Goal: Transaction & Acquisition: Purchase product/service

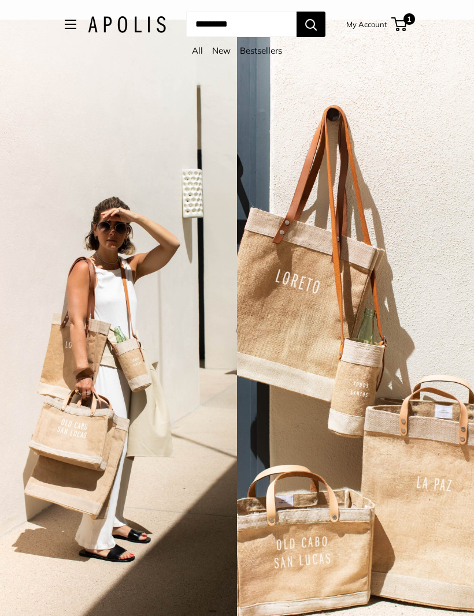
click at [65, 24] on button "Open menu" at bounding box center [71, 24] width 12 height 9
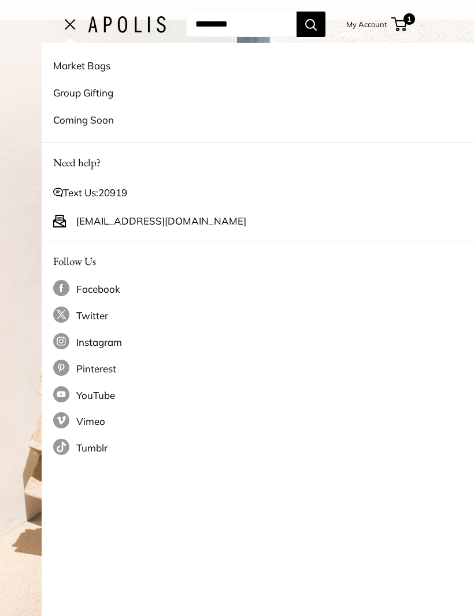
click at [88, 68] on link "Market Bags" at bounding box center [278, 65] width 450 height 27
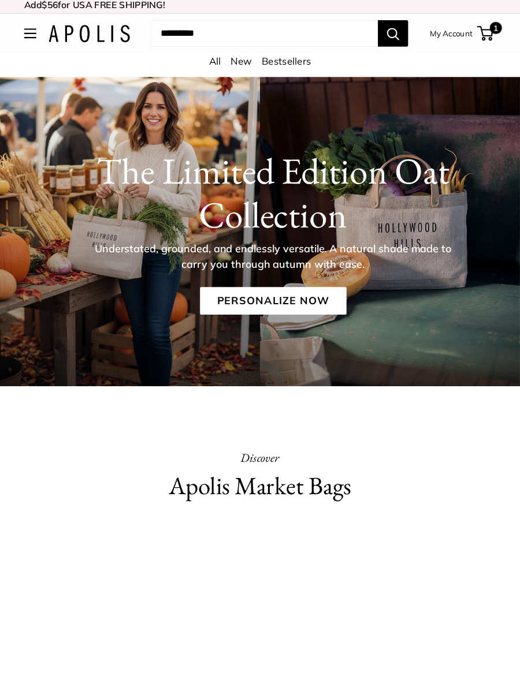
scroll to position [7, 0]
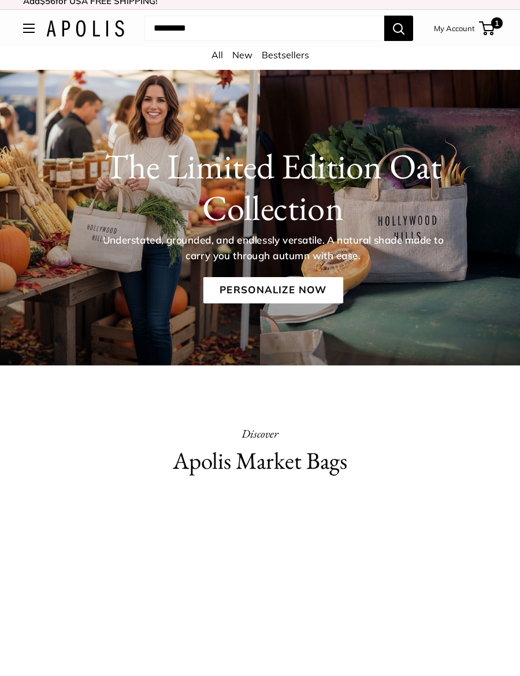
click at [215, 54] on link "All" at bounding box center [217, 55] width 12 height 12
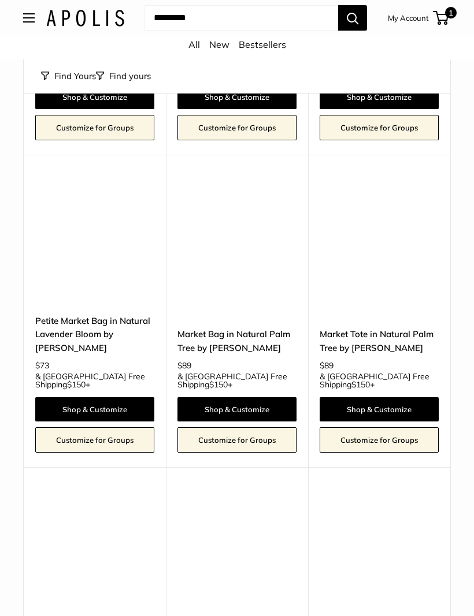
scroll to position [4764, 0]
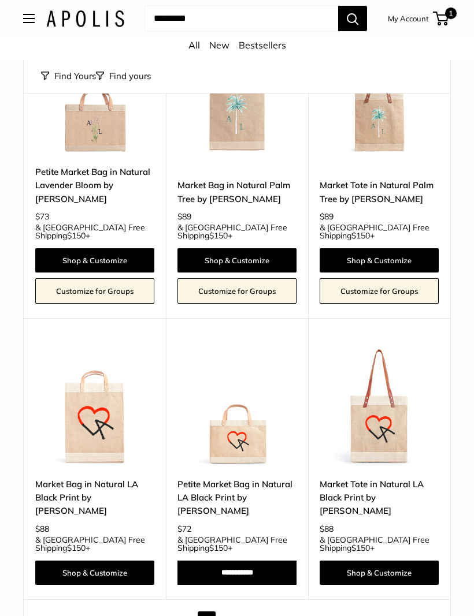
click at [403, 612] on link "Next" at bounding box center [416, 621] width 31 height 18
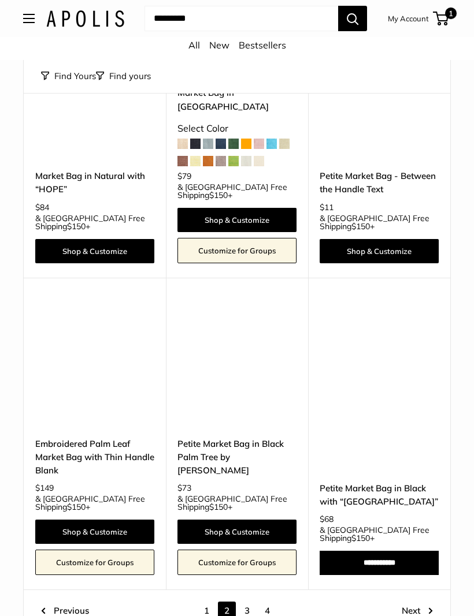
scroll to position [4650, 0]
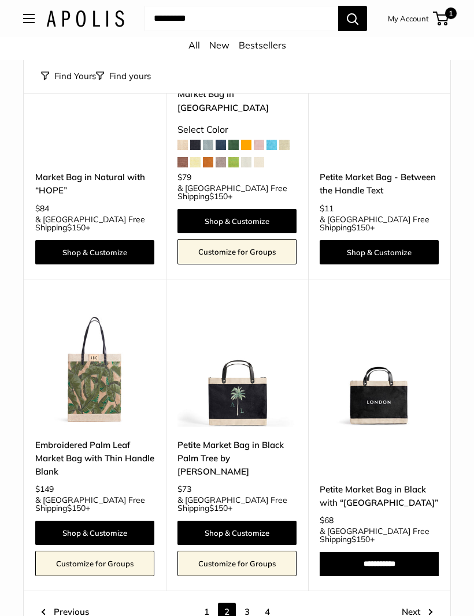
click at [420, 603] on link "Next" at bounding box center [416, 612] width 31 height 18
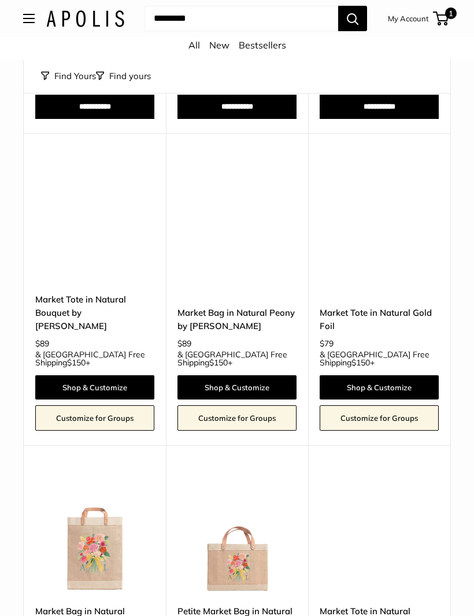
scroll to position [588, 0]
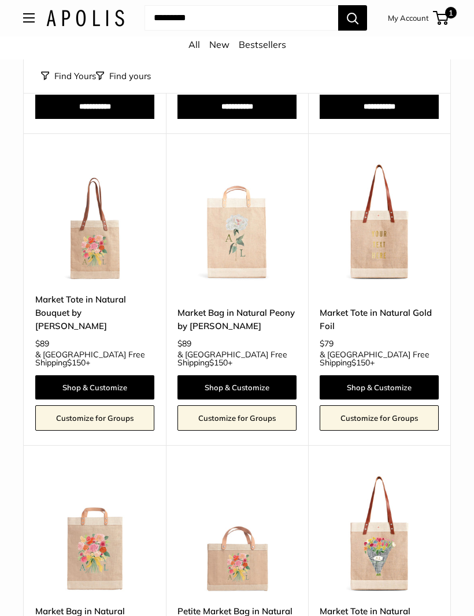
click at [92, 237] on img at bounding box center [94, 222] width 119 height 119
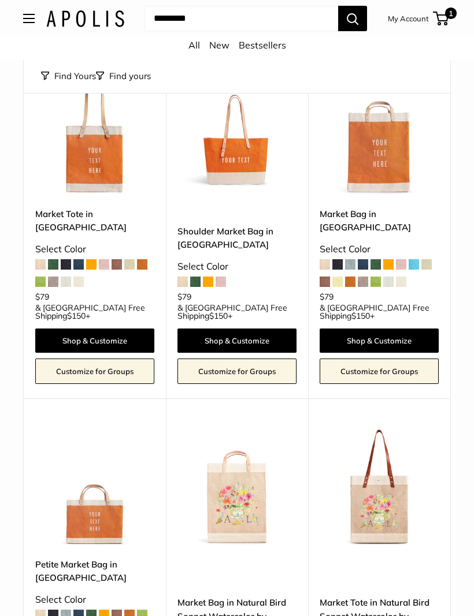
scroll to position [2301, 0]
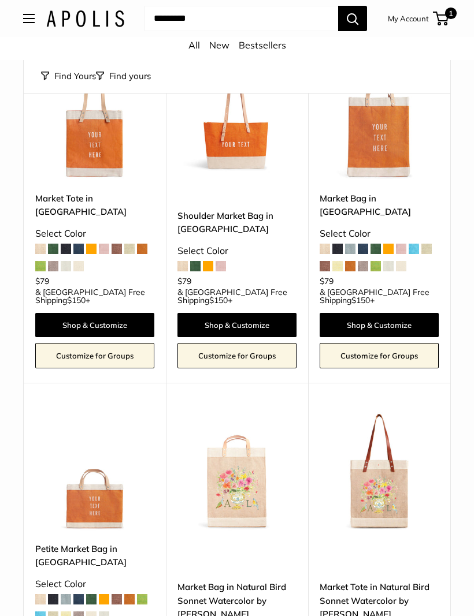
click at [390, 412] on img at bounding box center [378, 471] width 119 height 119
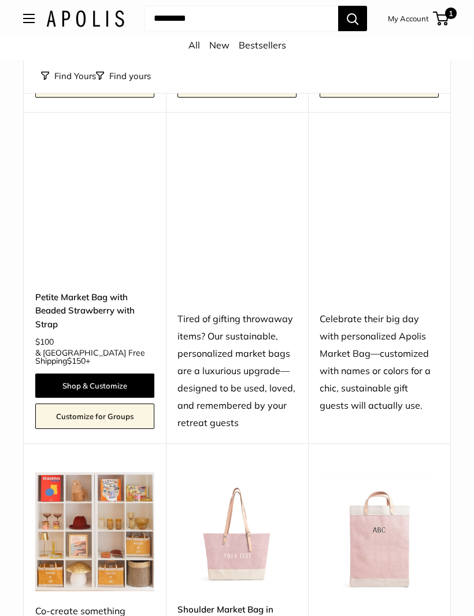
scroll to position [4686, 0]
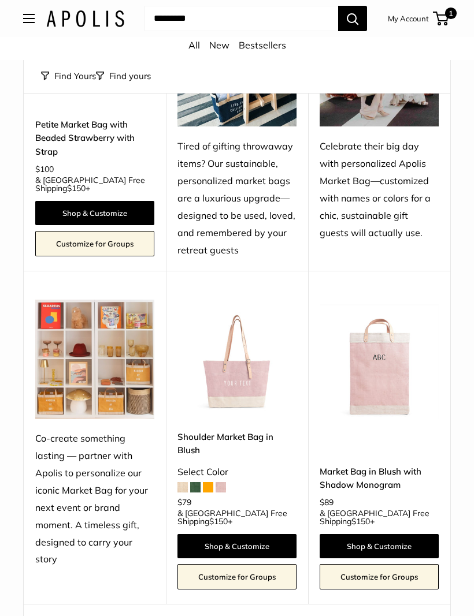
click at [419, 616] on link "Next" at bounding box center [416, 625] width 31 height 18
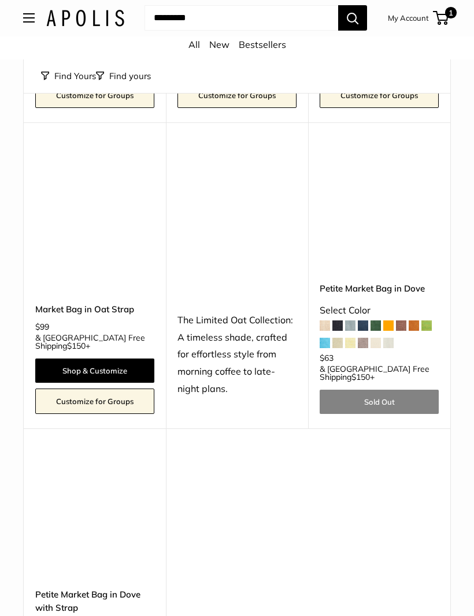
scroll to position [3547, 0]
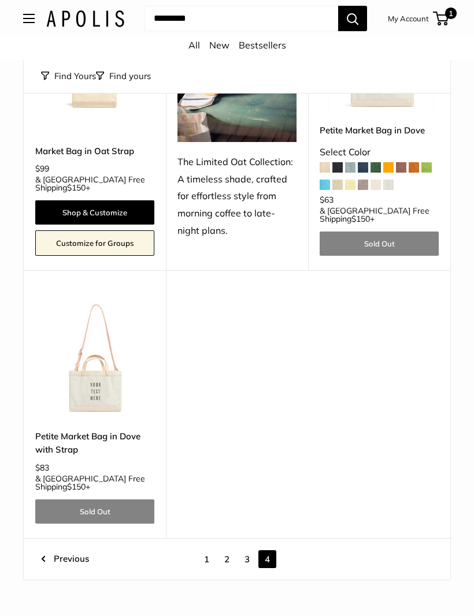
click at [248, 550] on link "3" at bounding box center [247, 559] width 18 height 18
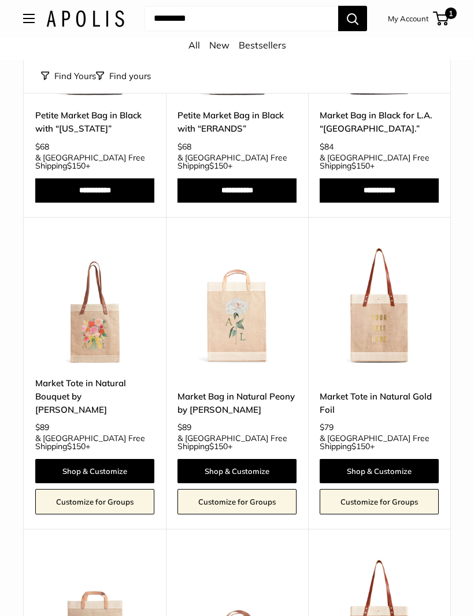
scroll to position [517, 0]
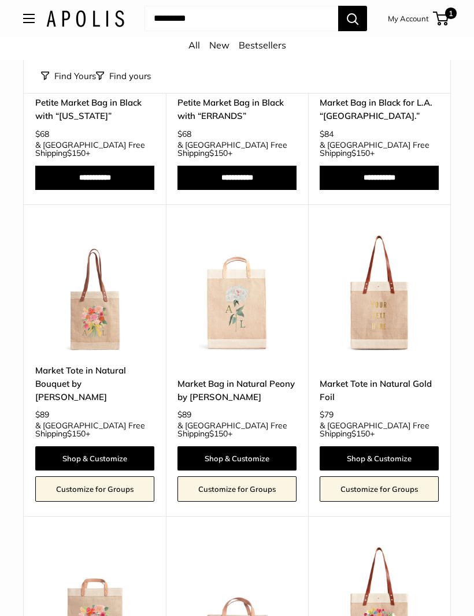
click at [107, 303] on img at bounding box center [94, 292] width 119 height 119
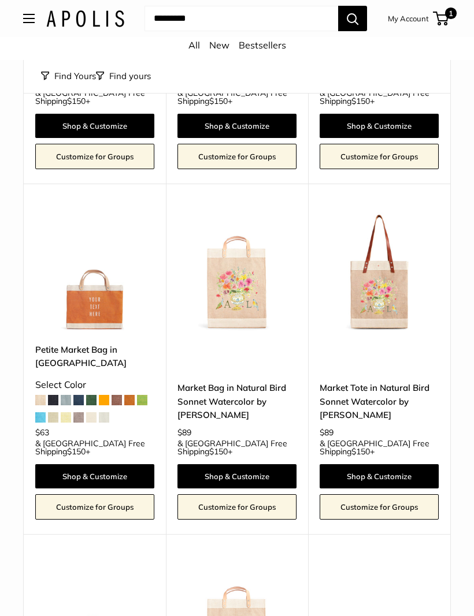
scroll to position [2500, 0]
click at [398, 213] on img at bounding box center [378, 272] width 119 height 119
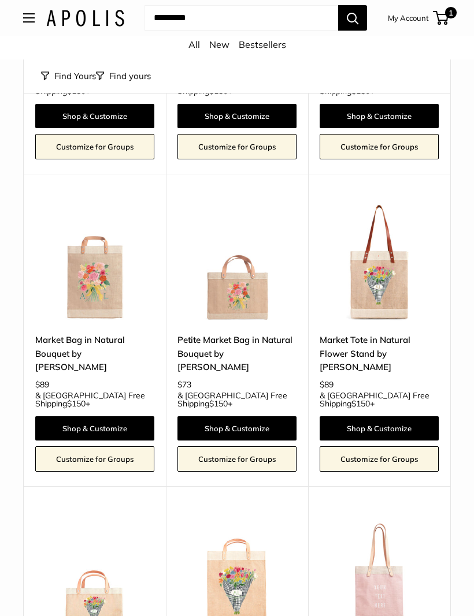
scroll to position [824, 0]
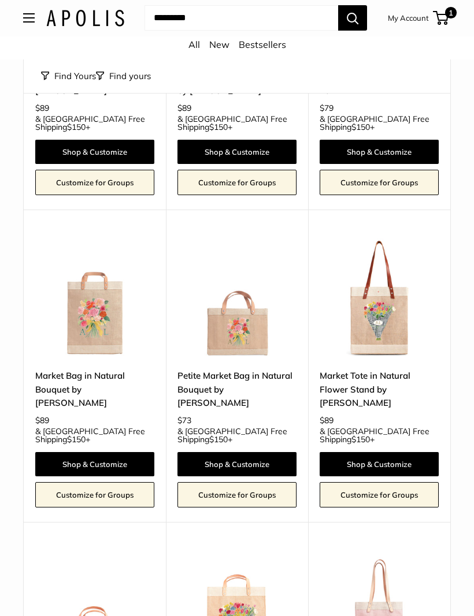
click at [391, 301] on img at bounding box center [378, 298] width 119 height 119
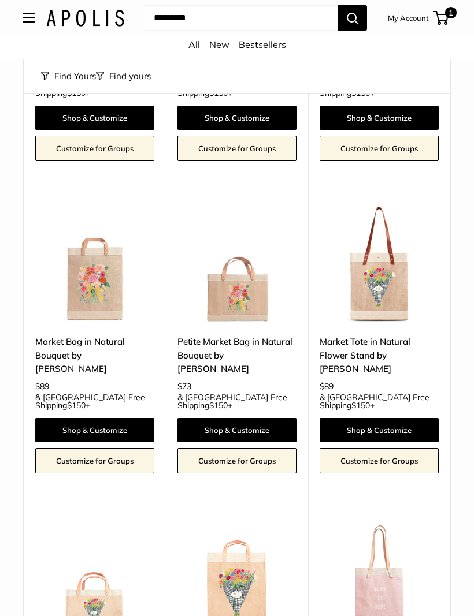
scroll to position [856, 0]
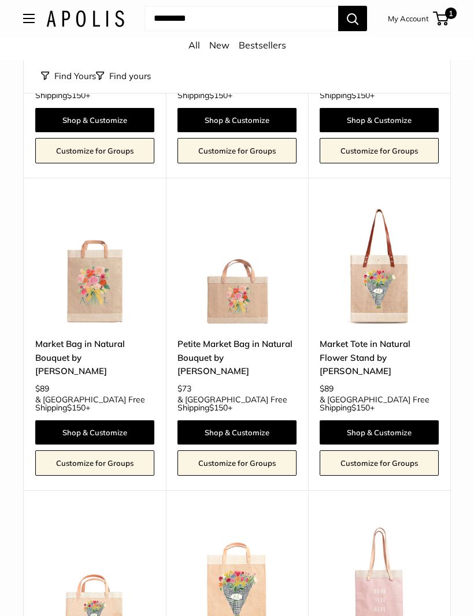
click at [104, 257] on img at bounding box center [94, 266] width 119 height 119
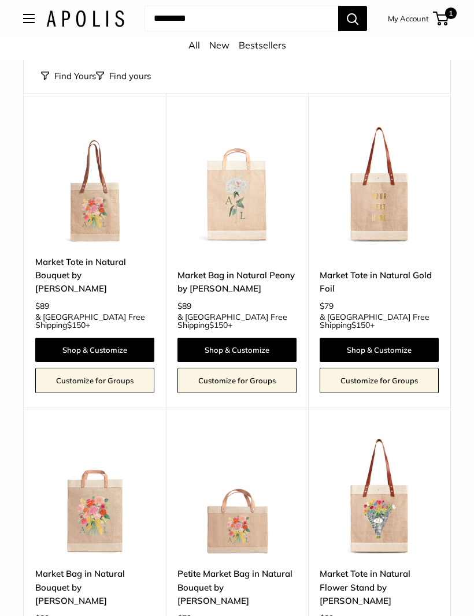
scroll to position [621, 0]
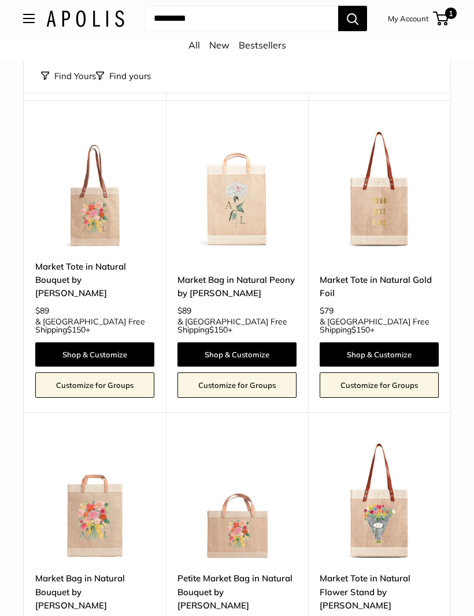
click at [106, 202] on img at bounding box center [94, 188] width 119 height 119
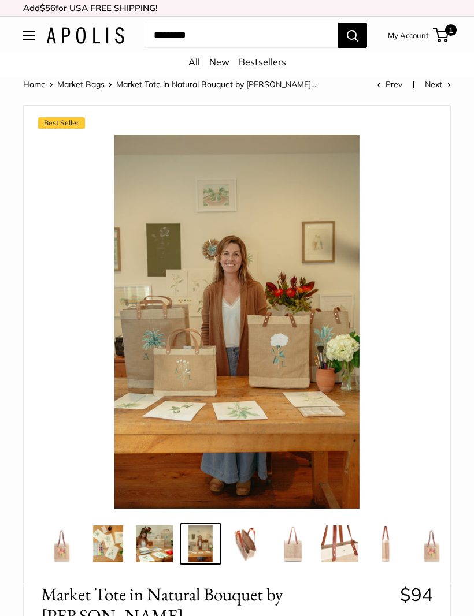
click at [434, 549] on img at bounding box center [431, 544] width 37 height 37
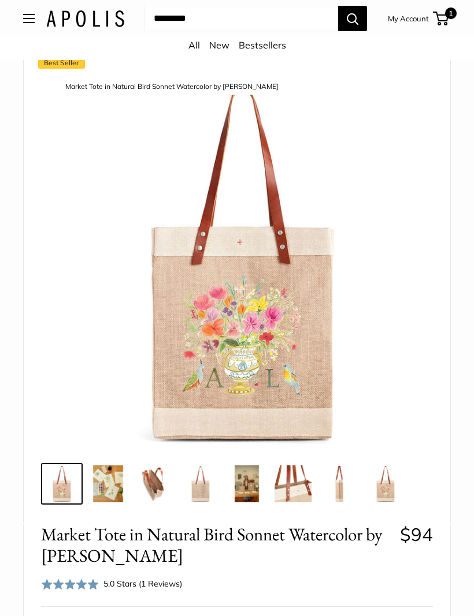
scroll to position [72, 0]
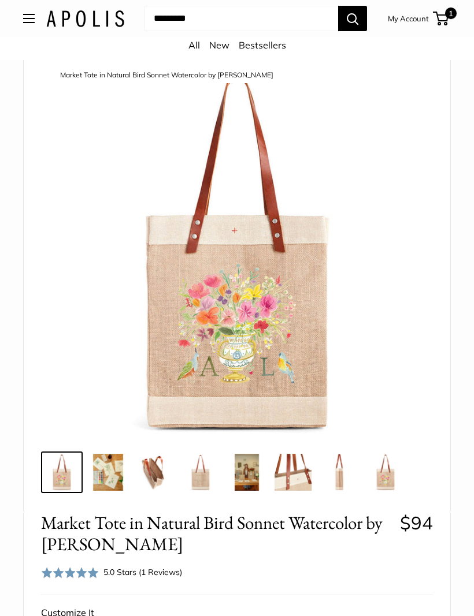
click at [59, 462] on img at bounding box center [61, 472] width 37 height 37
click at [390, 478] on img at bounding box center [385, 472] width 37 height 37
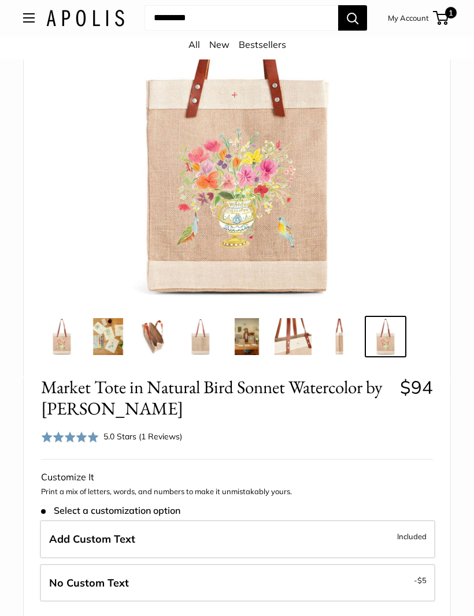
click at [172, 442] on div "Rated 5.0 out of 5 5.0 Stars (1 Reviews) Click to go to reviews" at bounding box center [111, 437] width 141 height 17
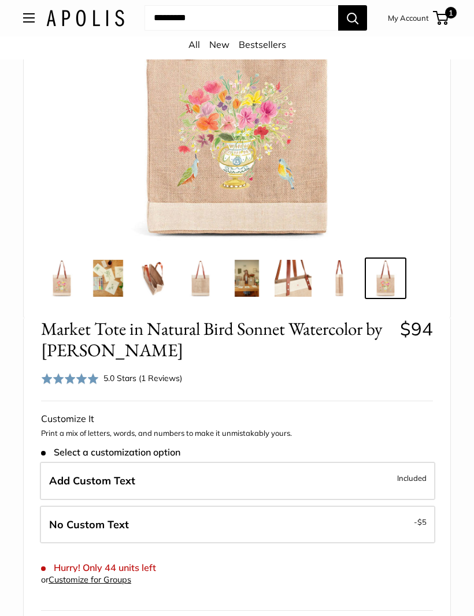
scroll to position [265, 0]
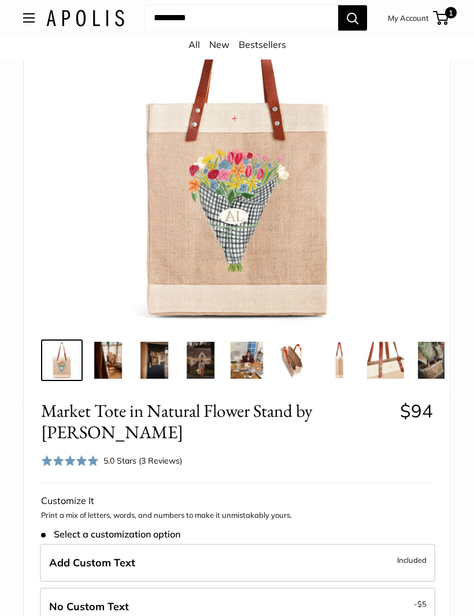
scroll to position [166, 0]
click at [163, 459] on div "5.0 Stars (3 Reviews)" at bounding box center [142, 461] width 79 height 13
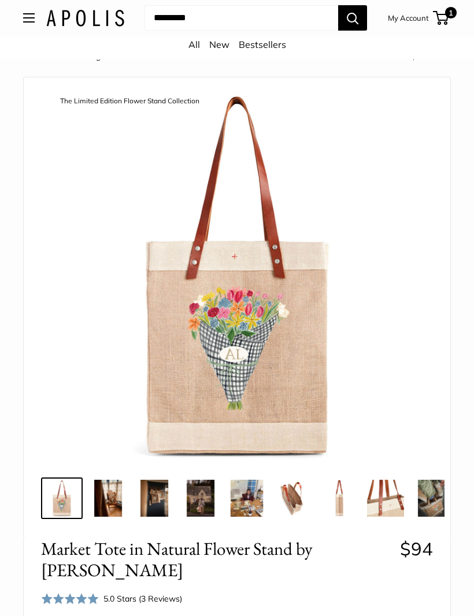
scroll to position [0, 0]
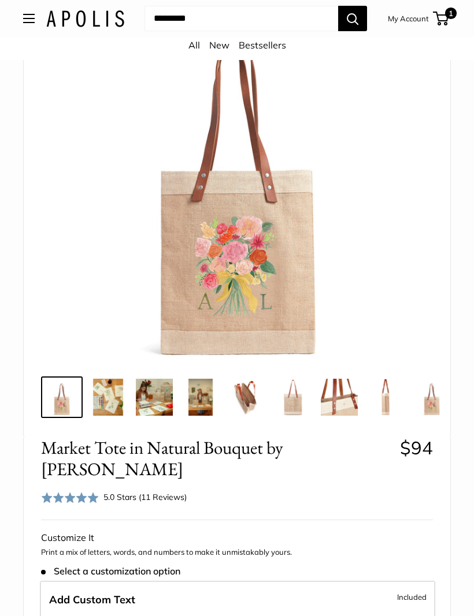
scroll to position [248, 0]
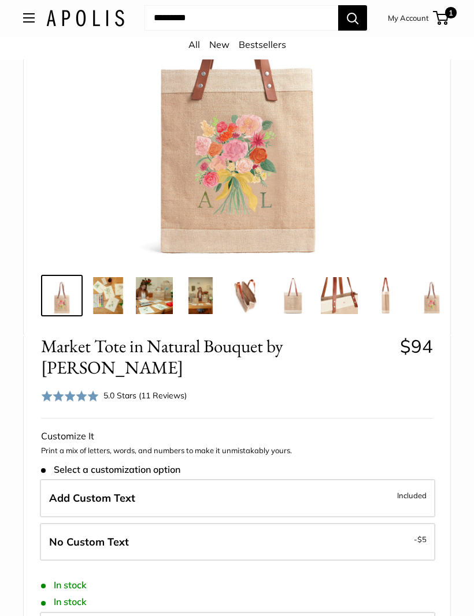
click at [433, 300] on img at bounding box center [431, 296] width 37 height 37
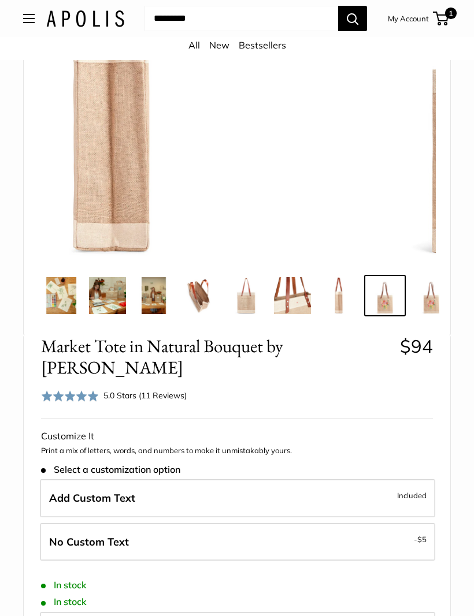
scroll to position [0, 66]
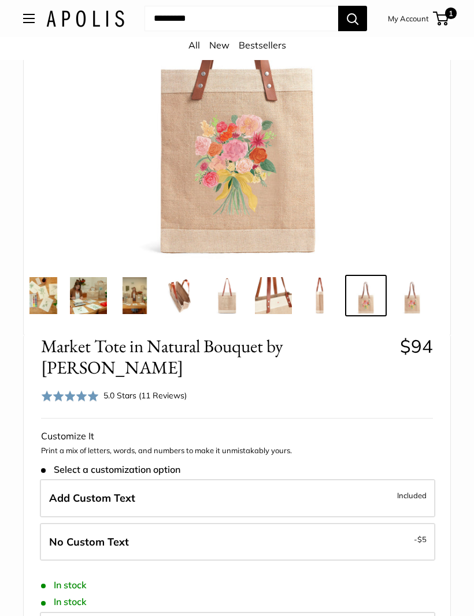
click at [170, 388] on div "Rated 5.0 out of 5 5.0 Stars (11 Reviews) Click to go to reviews" at bounding box center [114, 396] width 146 height 17
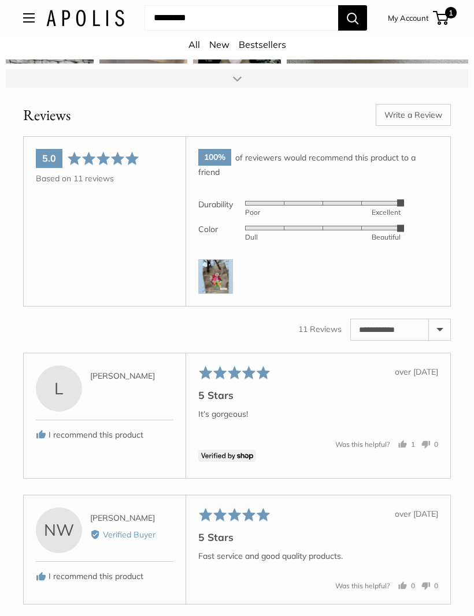
click at [221, 260] on img at bounding box center [215, 277] width 35 height 35
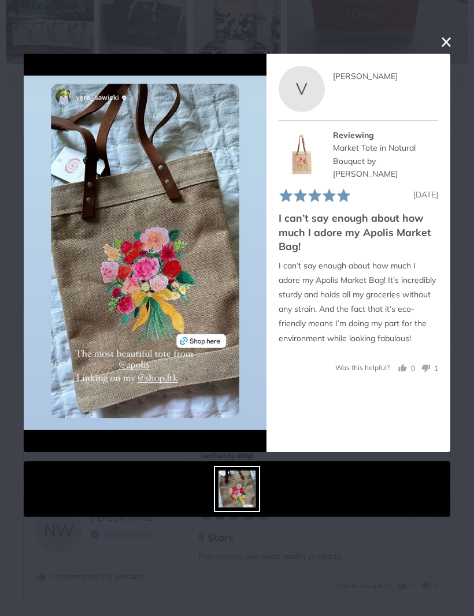
click at [441, 46] on button "close this modal window" at bounding box center [446, 42] width 14 height 14
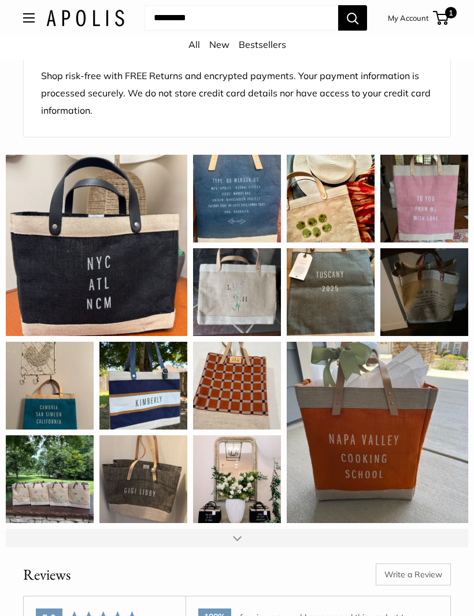
scroll to position [1744, 0]
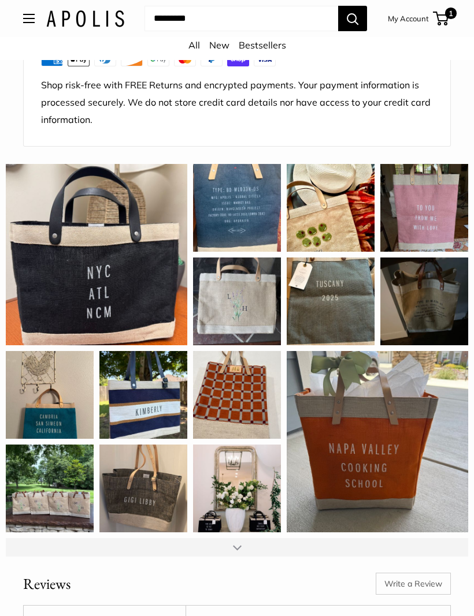
click at [445, 16] on span "1" at bounding box center [451, 14] width 12 height 12
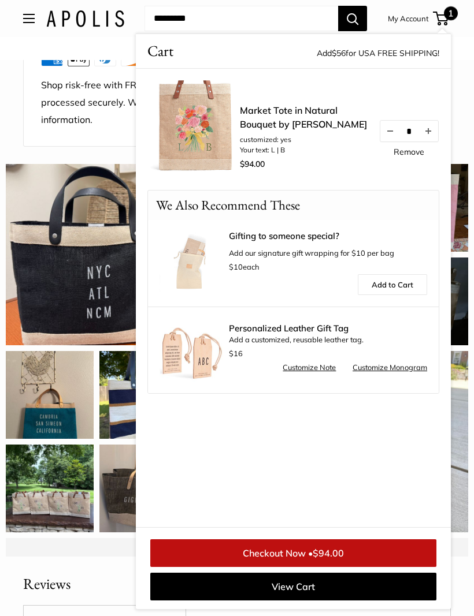
click at [341, 559] on span "$94.00" at bounding box center [327, 554] width 31 height 12
